Goal: Task Accomplishment & Management: Use online tool/utility

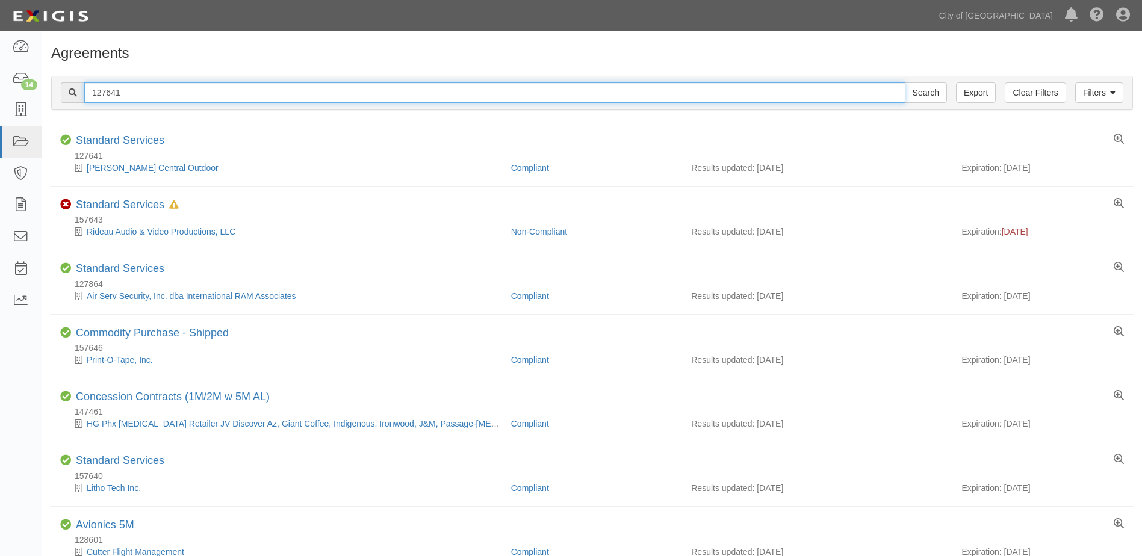
drag, startPoint x: 155, startPoint y: 90, endPoint x: 47, endPoint y: 107, distance: 109.7
click at [51, 107] on div "Filters Clear Filters Export 127641 Search Filters Compliance Status Compliant …" at bounding box center [592, 94] width 1100 height 55
click at [148, 94] on input "text" at bounding box center [494, 92] width 821 height 20
type input "158025"
click at [905, 82] on input "Search" at bounding box center [926, 92] width 42 height 20
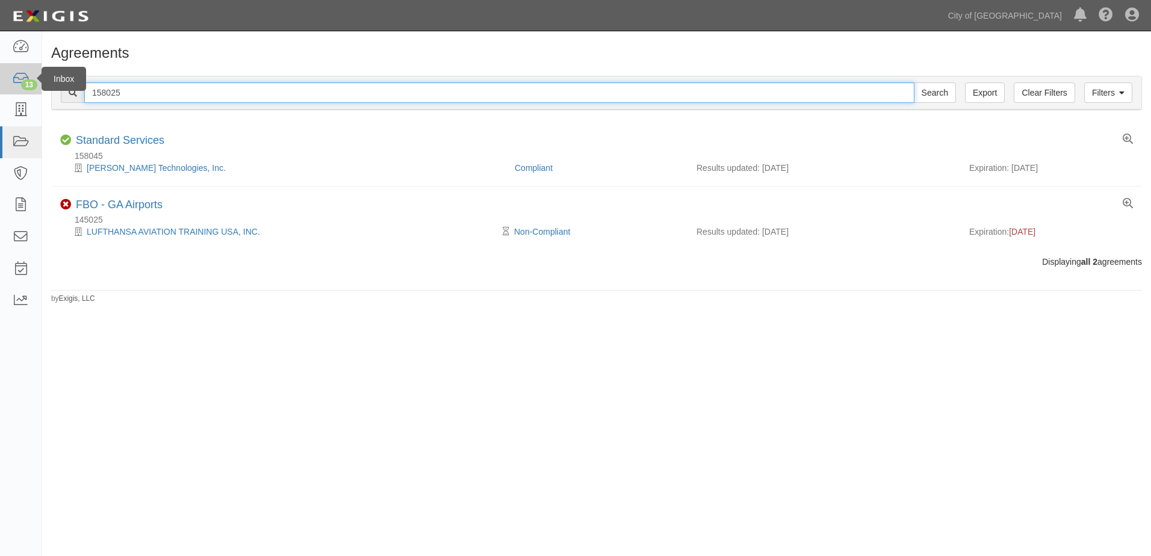
drag, startPoint x: 28, startPoint y: 90, endPoint x: 6, endPoint y: 85, distance: 22.7
click at [7, 86] on body "Toggle navigation Dashboard 13 Inbox Parties Agreements Coverages Documents Mes…" at bounding box center [575, 268] width 1151 height 537
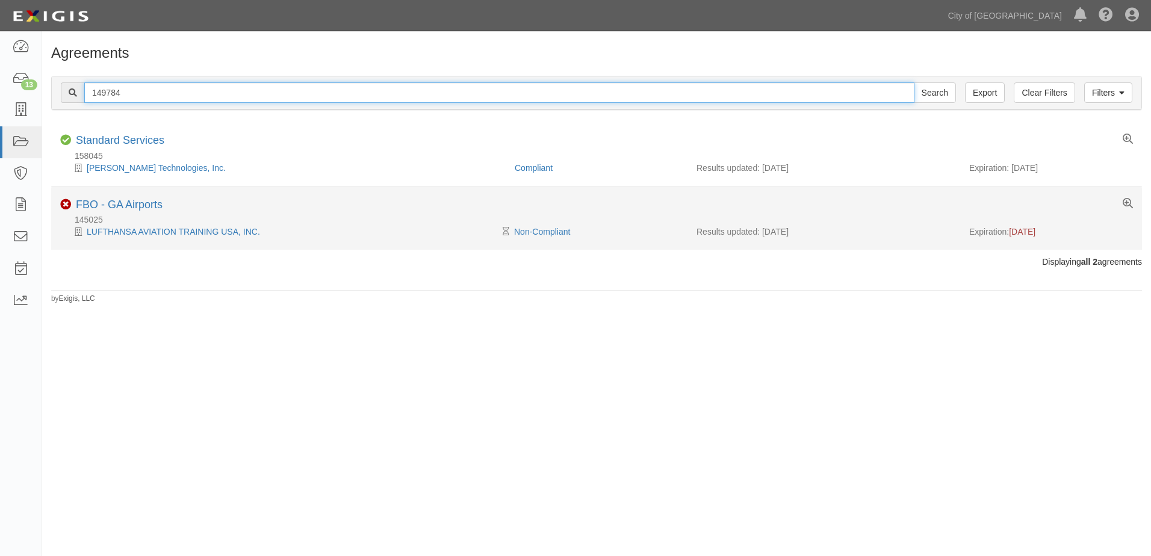
type input "149784"
click at [914, 82] on input "Search" at bounding box center [935, 92] width 42 height 20
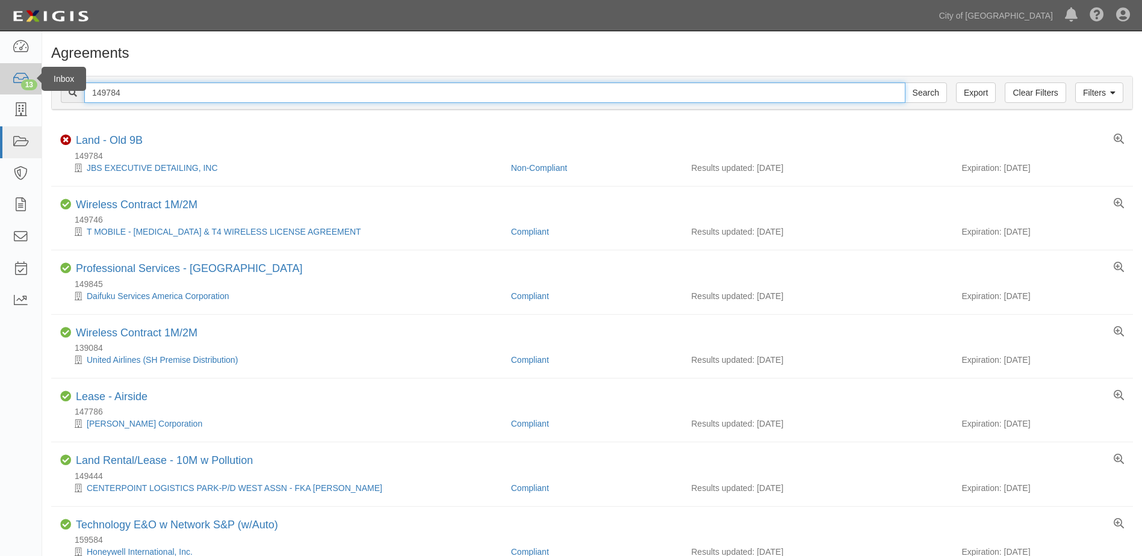
drag, startPoint x: 119, startPoint y: 88, endPoint x: 0, endPoint y: 63, distance: 121.3
click at [7, 66] on body "Toggle navigation Dashboard 13 Inbox Parties Agreements Coverages Documents Mes…" at bounding box center [571, 376] width 1142 height 753
click at [240, 96] on input "text" at bounding box center [494, 92] width 821 height 20
click at [138, 90] on input "text" at bounding box center [494, 92] width 821 height 20
type input "94042"
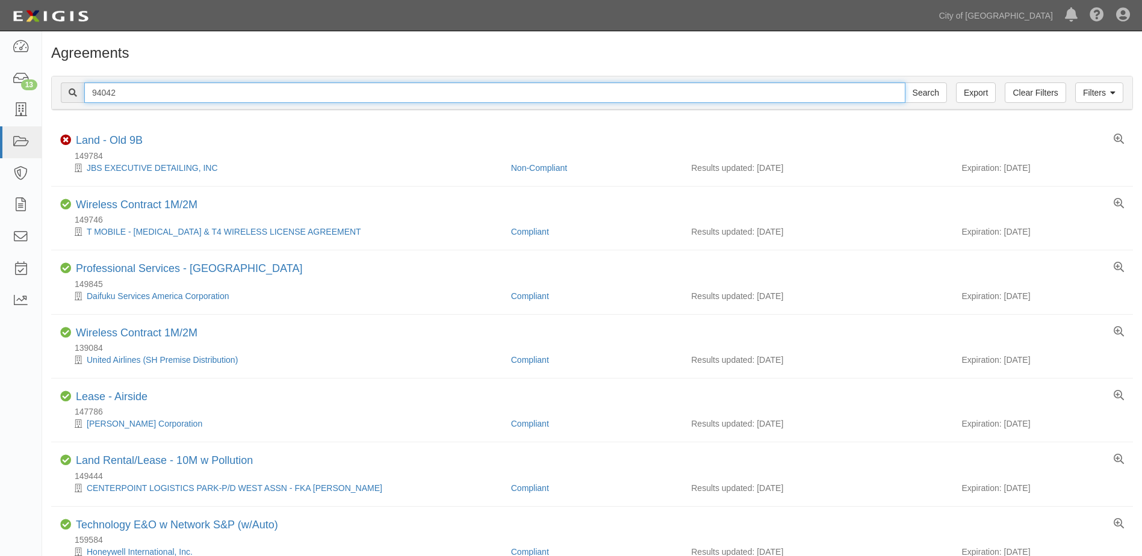
click at [905, 82] on input "Search" at bounding box center [926, 92] width 42 height 20
